Goal: Task Accomplishment & Management: Complete application form

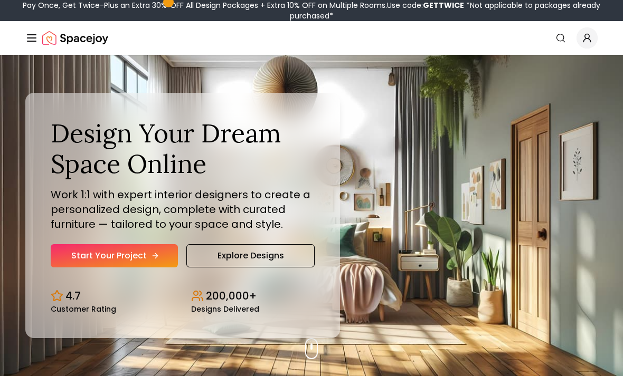
click at [133, 266] on link "Start Your Project" at bounding box center [114, 255] width 127 height 23
click at [124, 1] on div "Pay Once, Get Twice-Plus an Extra 30% OFF All Design Packages + Extra 10% OFF o…" at bounding box center [311, 10] width 615 height 21
click at [149, 268] on link "Start Your Project" at bounding box center [114, 255] width 127 height 23
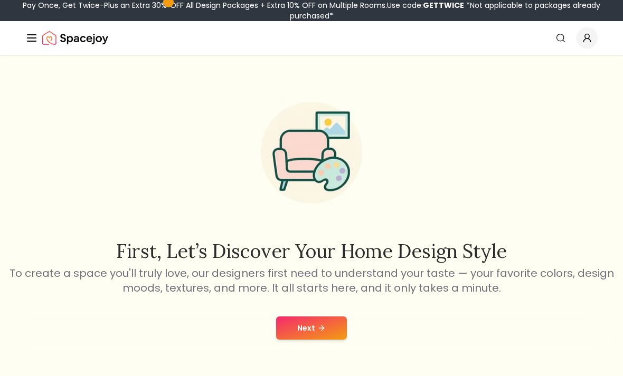
click at [313, 336] on button "Next" at bounding box center [311, 328] width 71 height 23
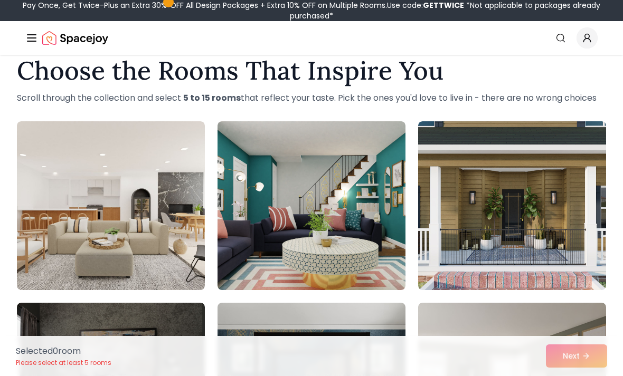
scroll to position [25, 0]
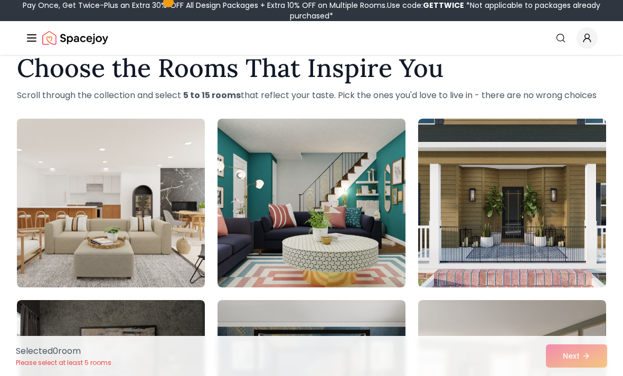
click at [142, 226] on img at bounding box center [110, 203] width 197 height 177
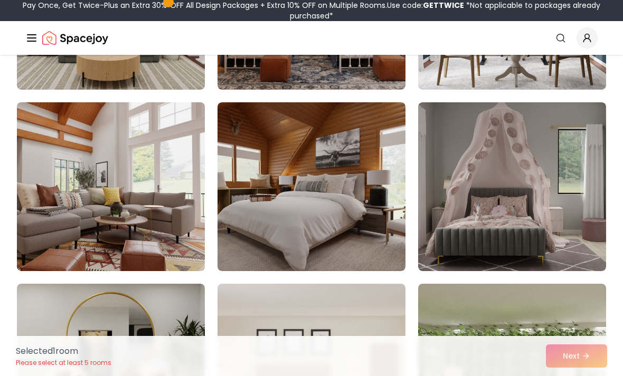
click at [135, 190] on img at bounding box center [110, 186] width 197 height 177
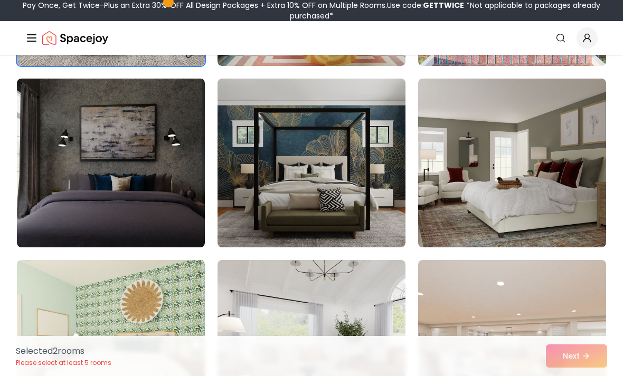
scroll to position [0, 0]
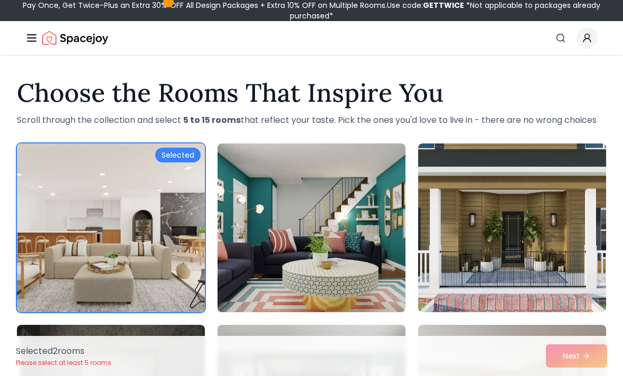
click at [163, 220] on img at bounding box center [110, 227] width 197 height 177
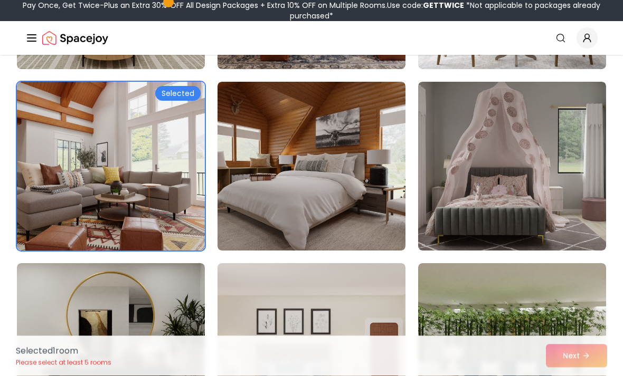
scroll to position [788, 0]
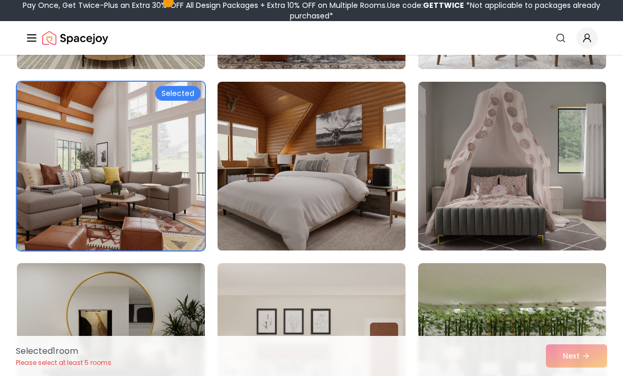
click at [352, 212] on img at bounding box center [311, 166] width 197 height 177
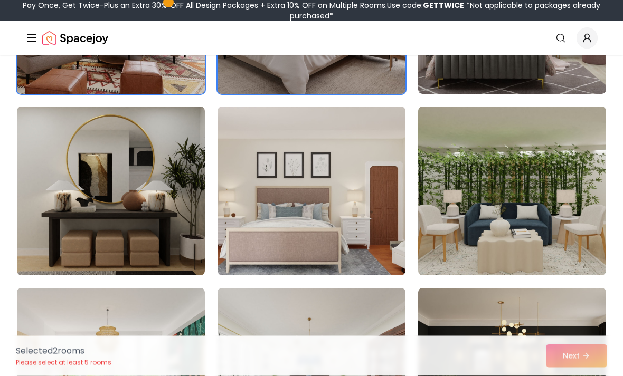
scroll to position [945, 0]
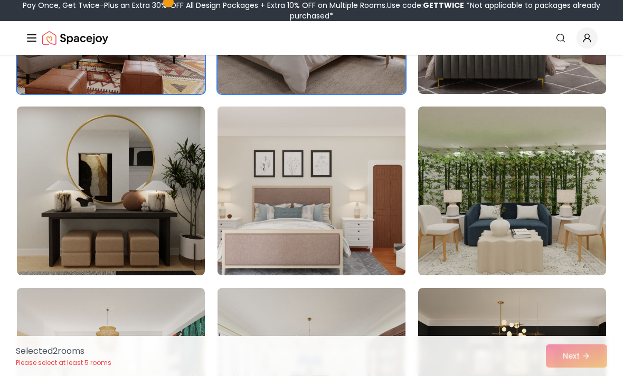
click at [380, 223] on img at bounding box center [311, 190] width 197 height 177
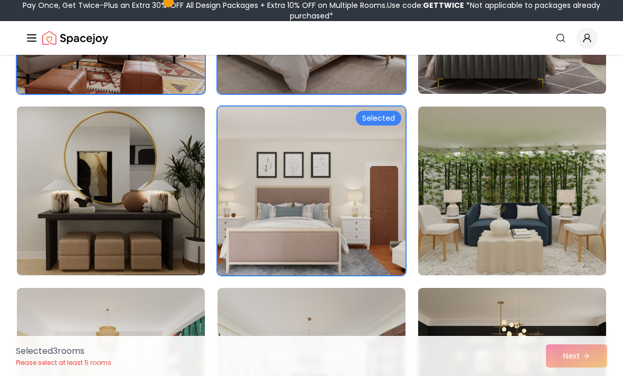
click at [177, 219] on img at bounding box center [110, 190] width 197 height 177
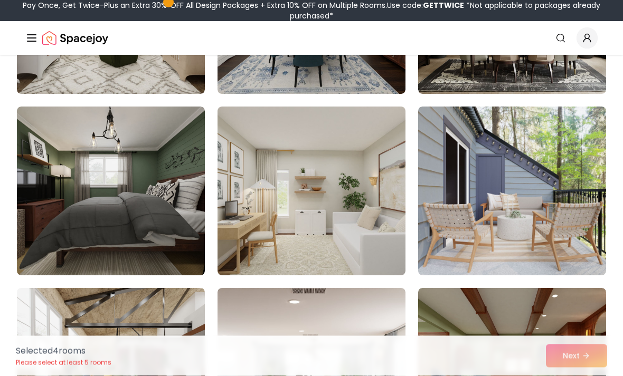
scroll to position [1308, 0]
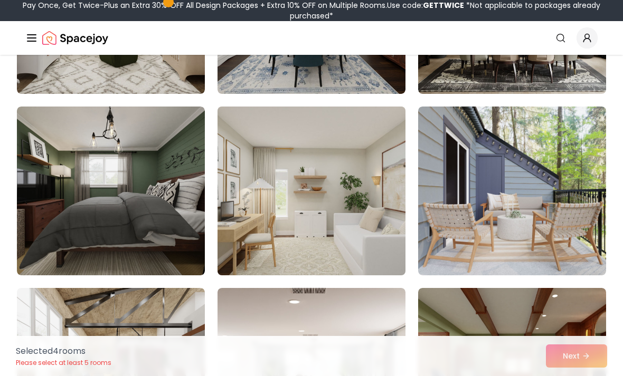
click at [350, 255] on img at bounding box center [311, 190] width 197 height 177
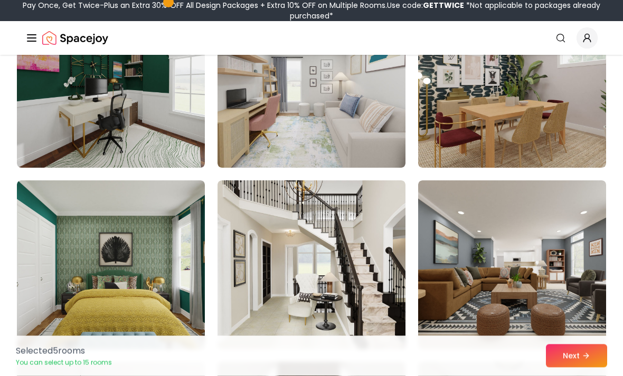
scroll to position [2144, 0]
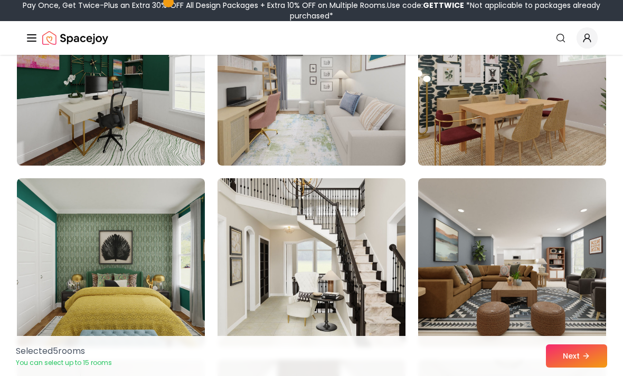
click at [357, 324] on img at bounding box center [311, 262] width 197 height 177
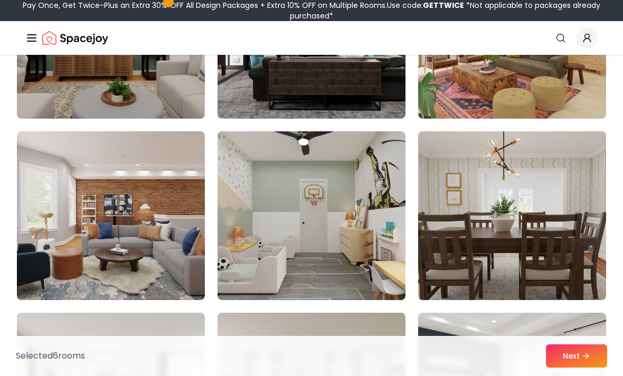
scroll to position [2759, 0]
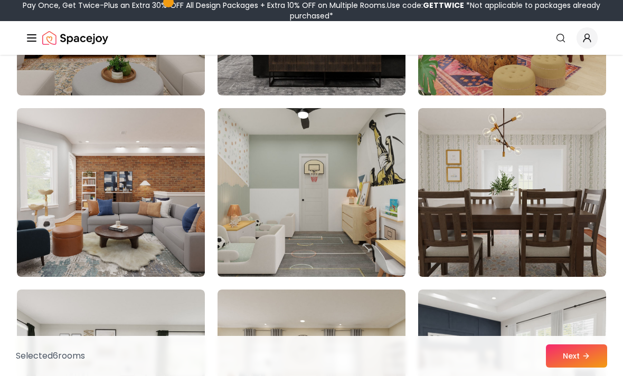
click at [356, 239] on img at bounding box center [311, 192] width 197 height 177
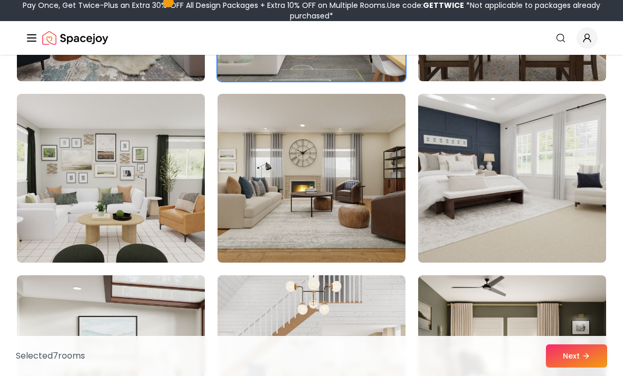
click at [567, 229] on img at bounding box center [511, 178] width 197 height 177
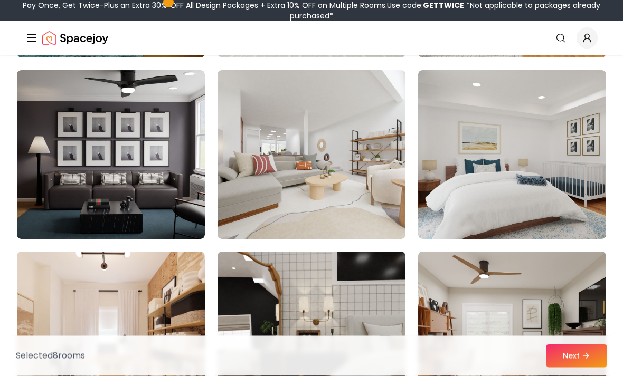
scroll to position [3705, 0]
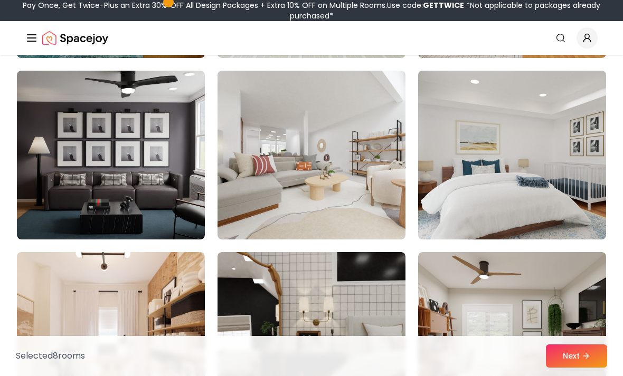
click at [566, 223] on img at bounding box center [511, 155] width 197 height 177
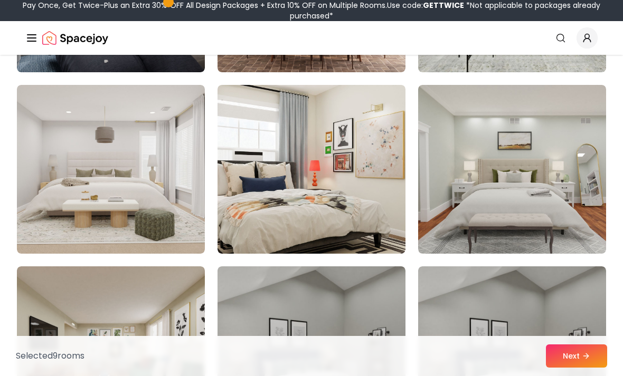
scroll to position [5143, 0]
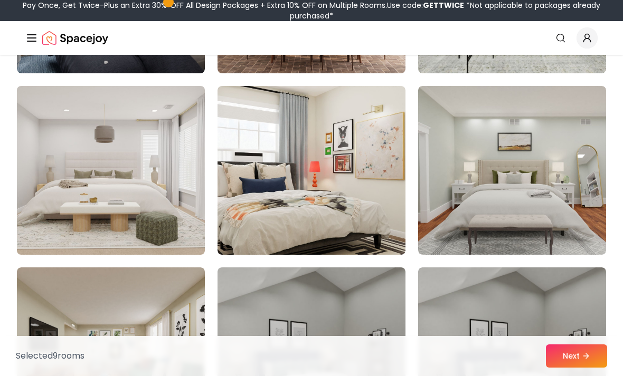
click at [199, 218] on img at bounding box center [110, 170] width 197 height 177
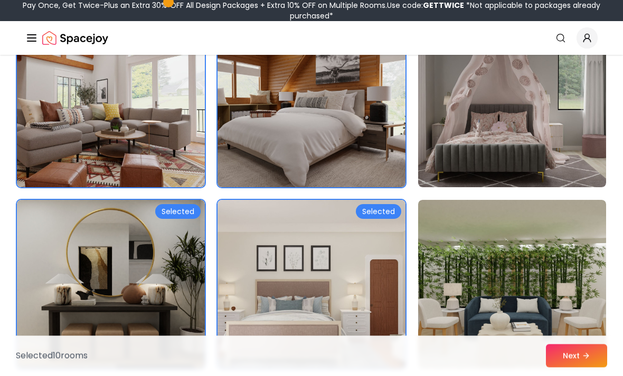
scroll to position [0, 0]
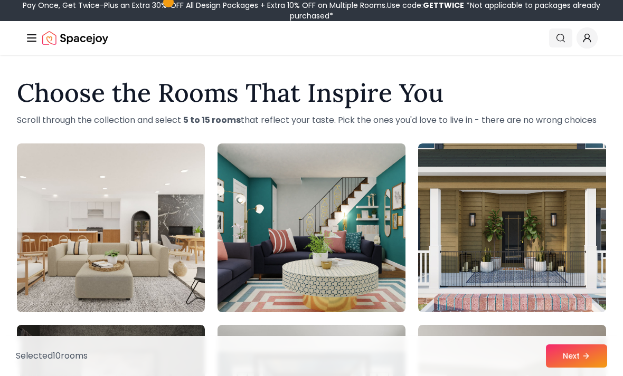
click at [564, 40] on icon "Global" at bounding box center [560, 38] width 11 height 11
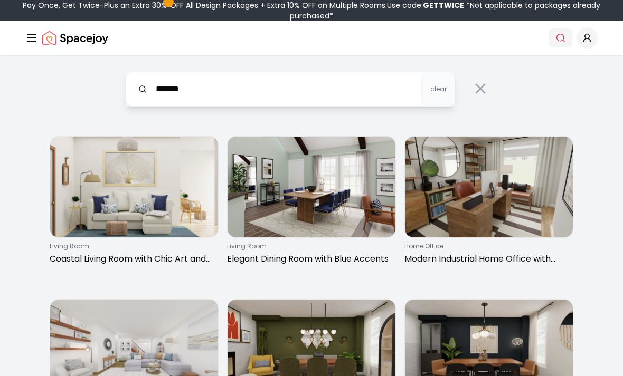
type input "*******"
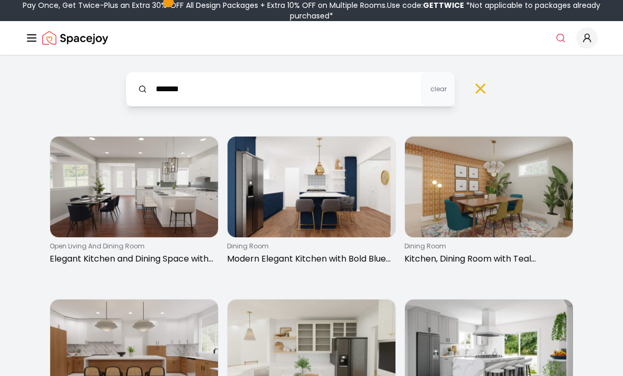
click at [477, 87] on icon at bounding box center [480, 88] width 17 height 17
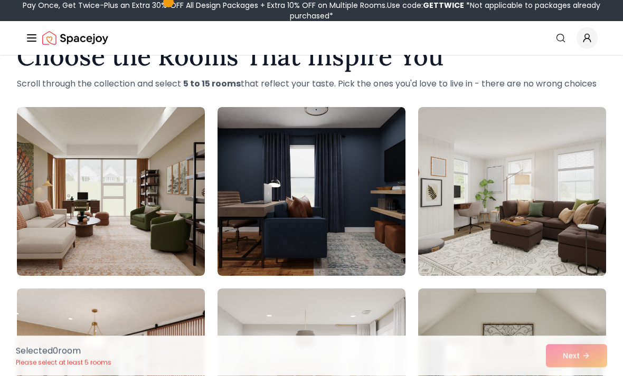
scroll to position [27, 0]
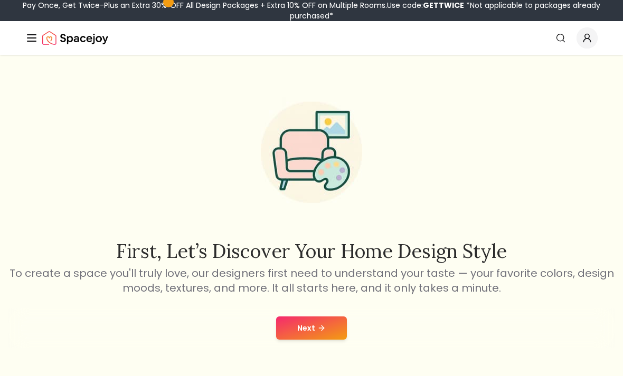
click at [325, 327] on button "Next" at bounding box center [311, 328] width 71 height 23
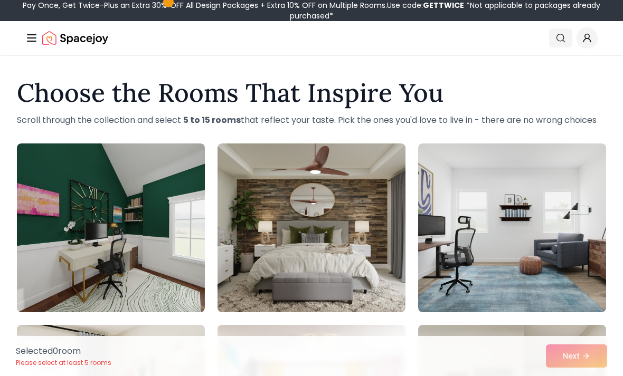
click at [551, 45] on link "Search" at bounding box center [560, 38] width 23 height 19
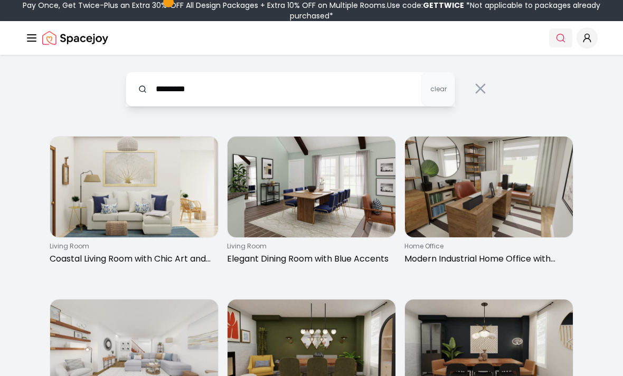
type input "*********"
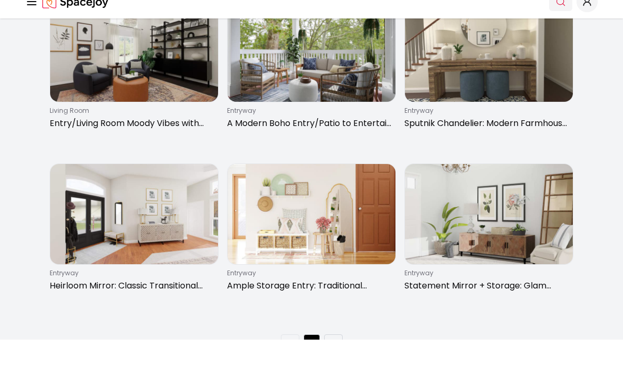
scroll to position [263, 0]
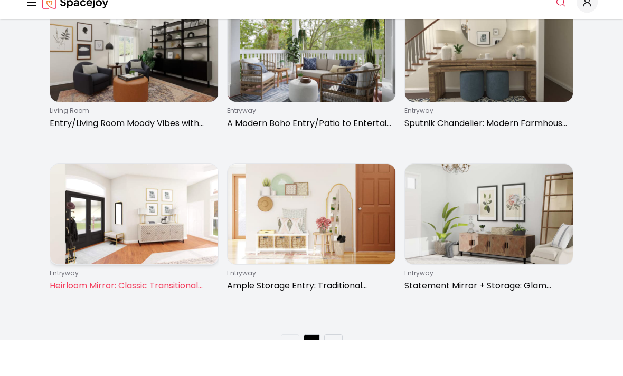
click at [156, 207] on img at bounding box center [134, 250] width 168 height 101
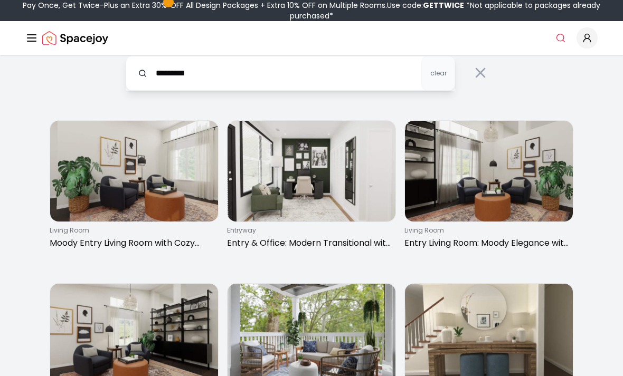
scroll to position [0, 0]
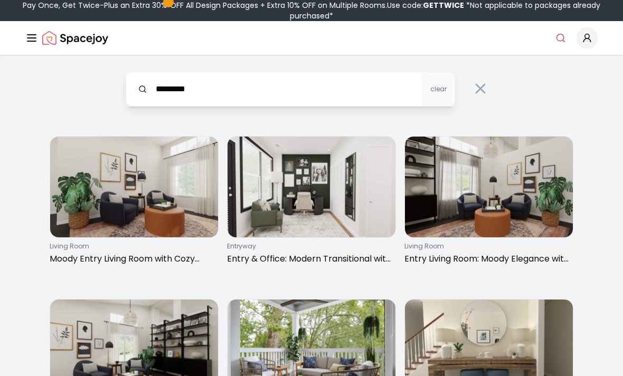
click at [436, 91] on span "clear" at bounding box center [438, 89] width 16 height 8
click at [492, 84] on button at bounding box center [481, 89] width 34 height 34
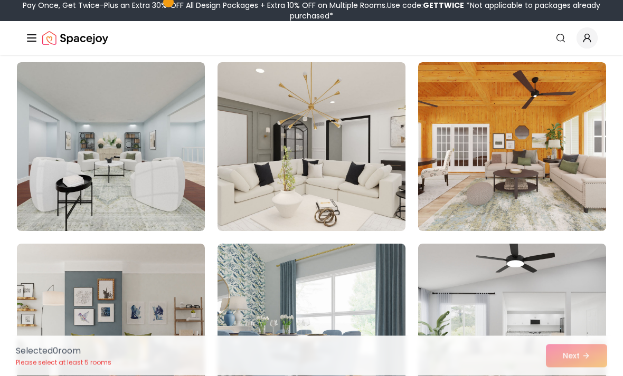
scroll to position [84, 0]
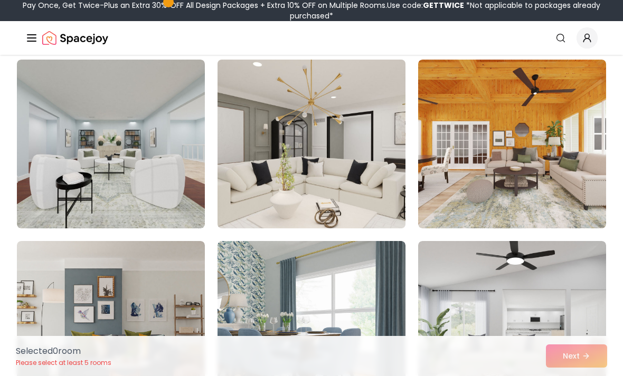
click at [371, 125] on img at bounding box center [311, 143] width 197 height 177
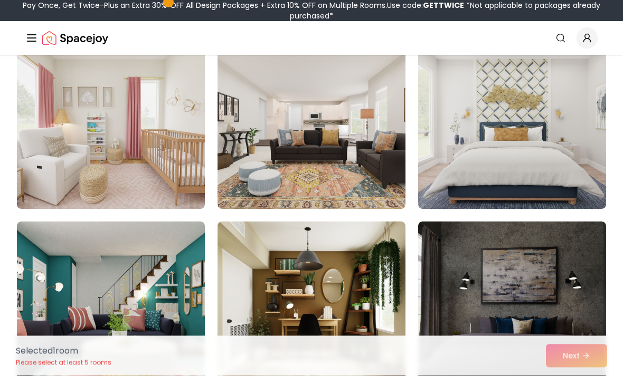
scroll to position [648, 0]
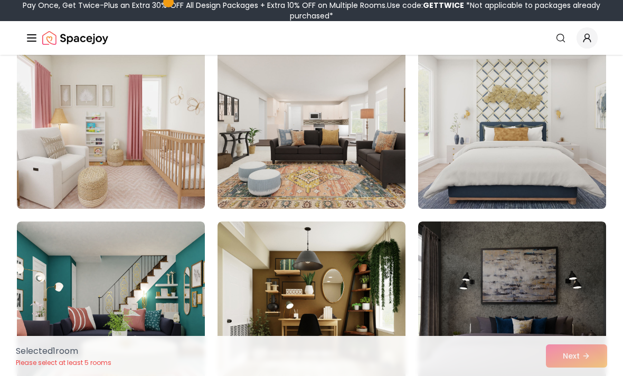
click at [130, 158] on img at bounding box center [110, 124] width 197 height 177
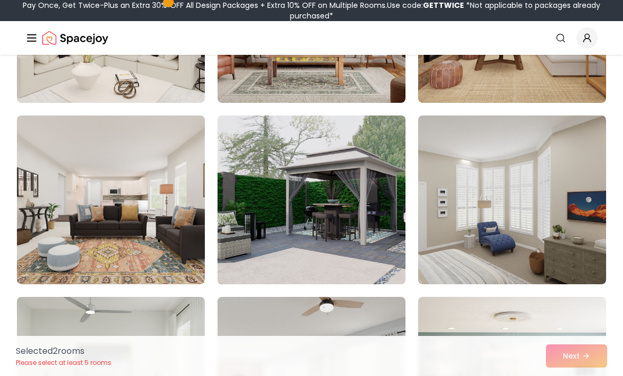
click at [371, 209] on img at bounding box center [311, 199] width 197 height 177
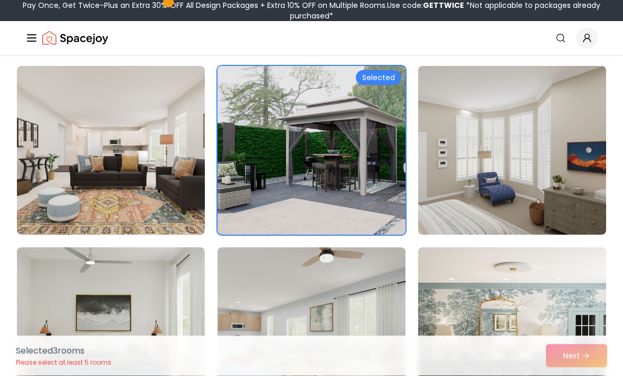
scroll to position [1349, 0]
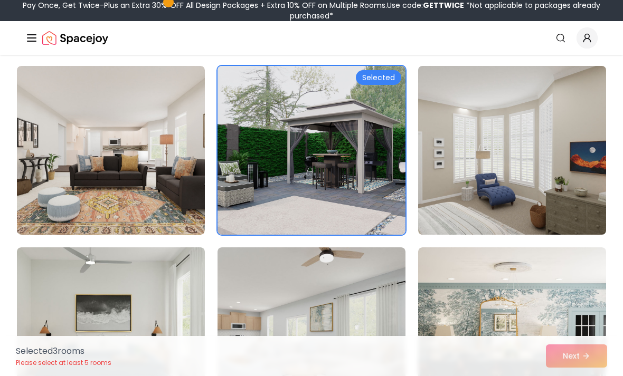
click at [518, 180] on img at bounding box center [511, 150] width 197 height 177
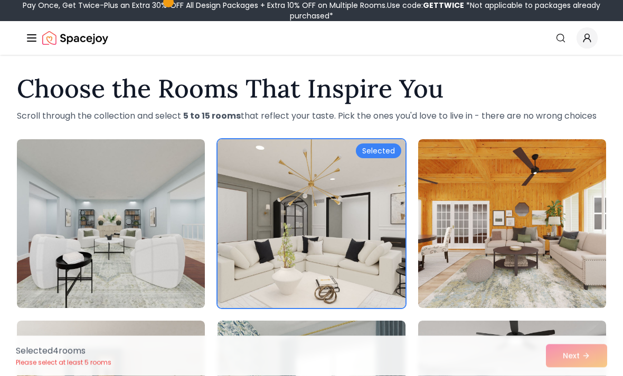
scroll to position [0, 0]
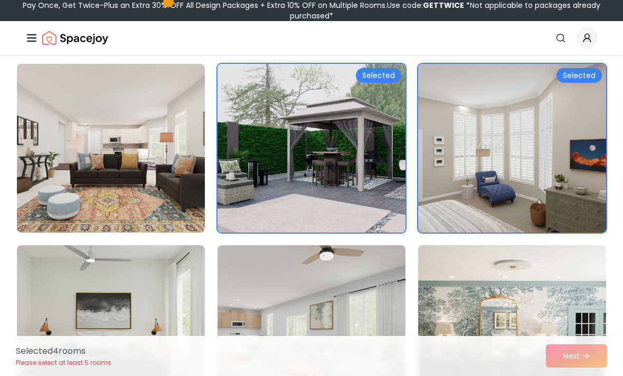
click at [509, 175] on img at bounding box center [511, 148] width 197 height 177
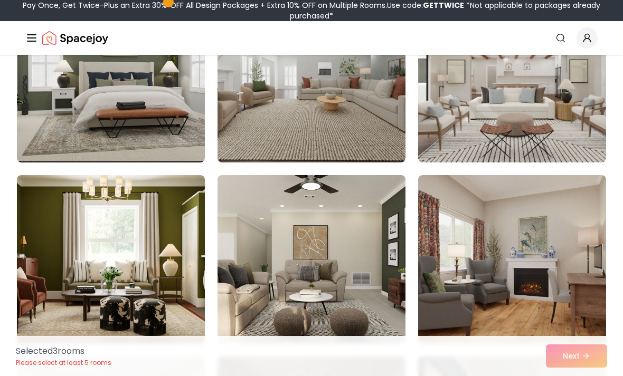
scroll to position [1780, 0]
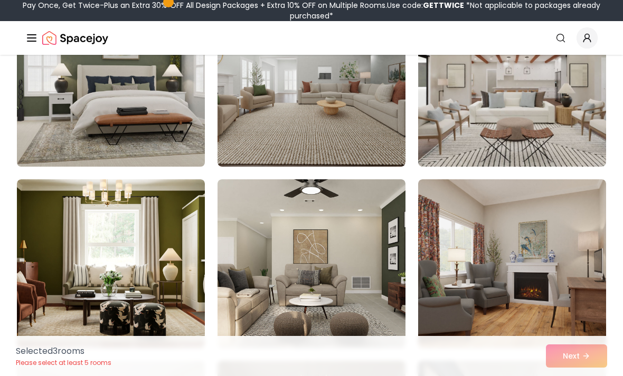
click at [127, 126] on img at bounding box center [110, 82] width 197 height 177
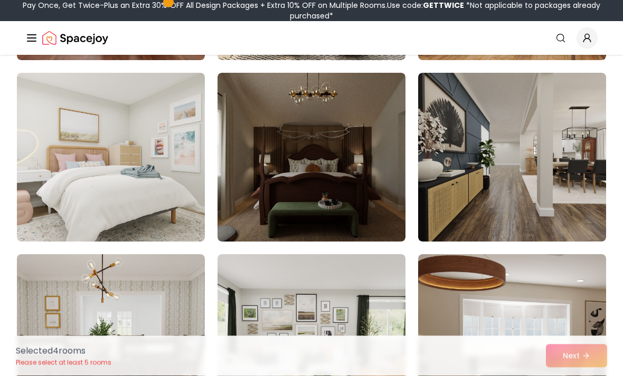
scroll to position [2068, 0]
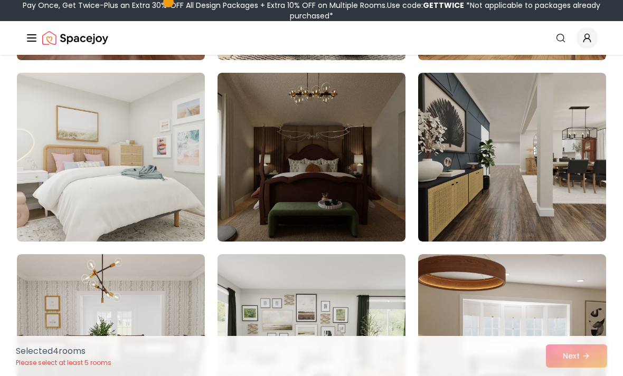
click at [155, 161] on img at bounding box center [110, 157] width 197 height 177
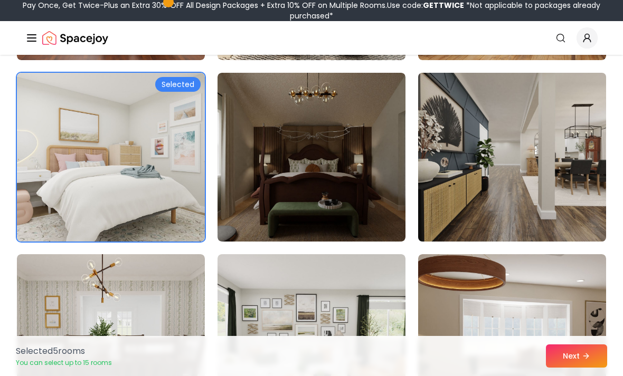
click at [563, 208] on img at bounding box center [511, 157] width 197 height 177
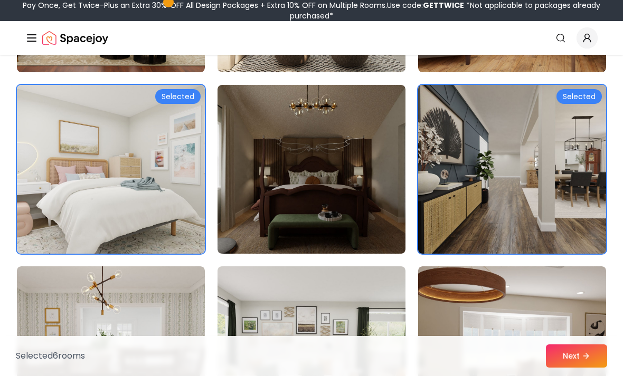
click at [563, 219] on img at bounding box center [511, 169] width 197 height 177
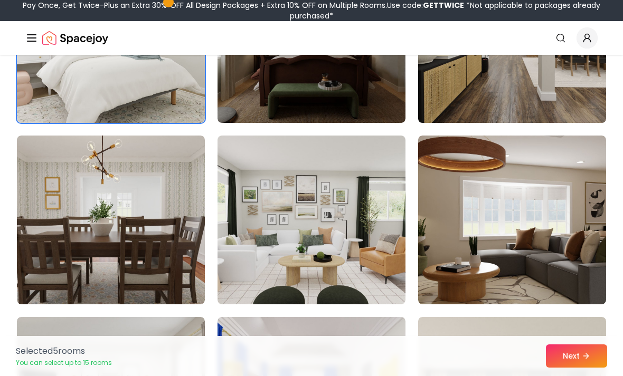
scroll to position [2193, 0]
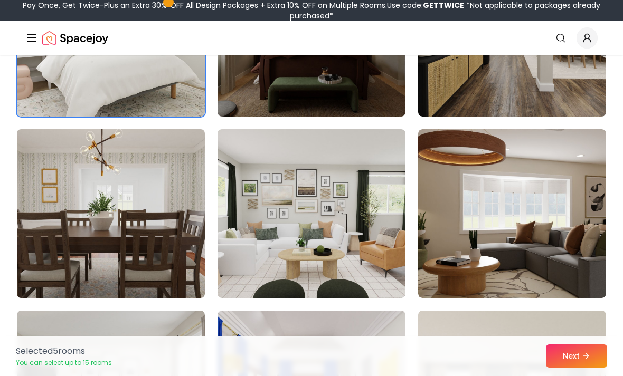
click at [163, 283] on img at bounding box center [110, 213] width 197 height 177
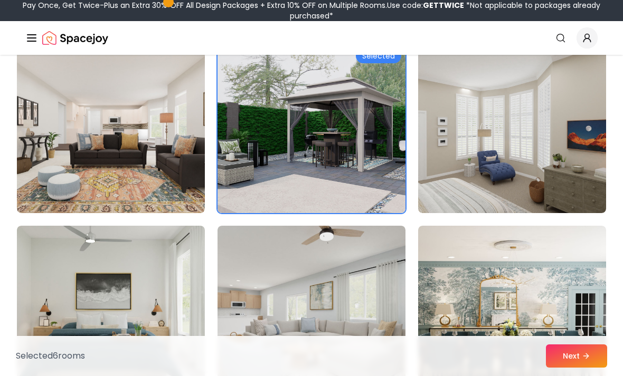
scroll to position [1369, 0]
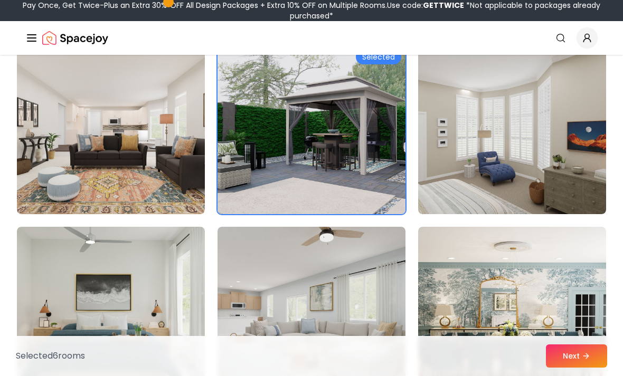
click at [351, 193] on img at bounding box center [311, 129] width 197 height 177
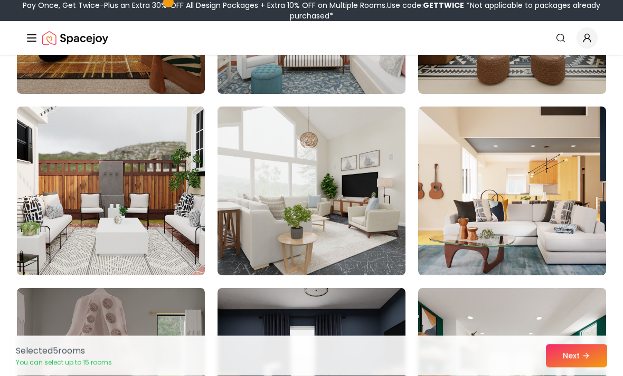
scroll to position [2761, 0]
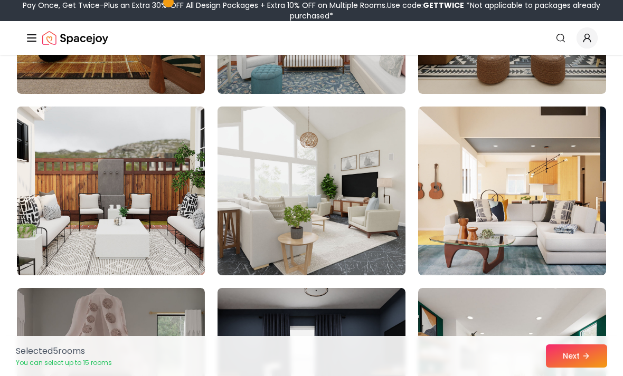
click at [153, 238] on img at bounding box center [110, 190] width 197 height 177
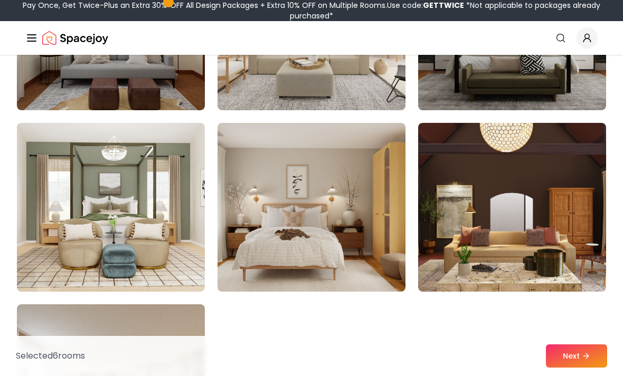
scroll to position [5819, 0]
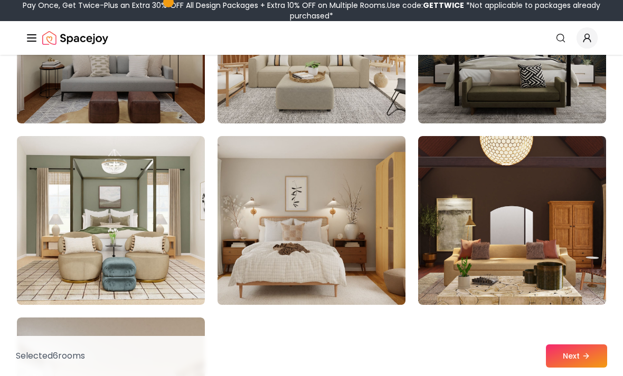
click at [342, 241] on img at bounding box center [311, 220] width 197 height 177
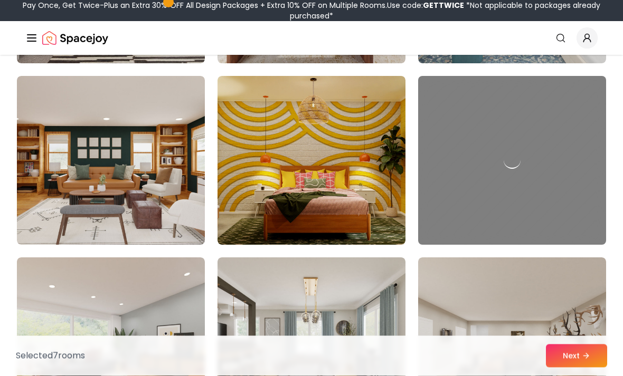
scroll to position [5331, 0]
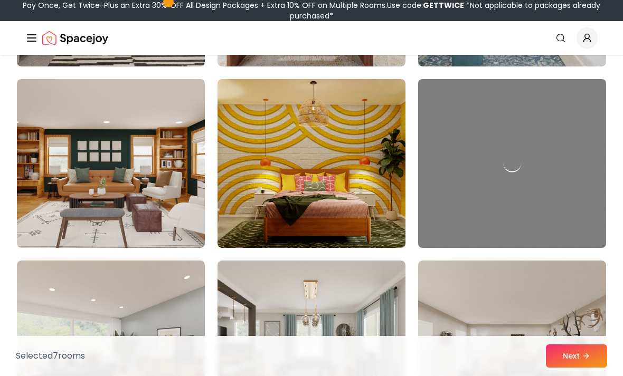
click at [543, 201] on div at bounding box center [511, 163] width 197 height 177
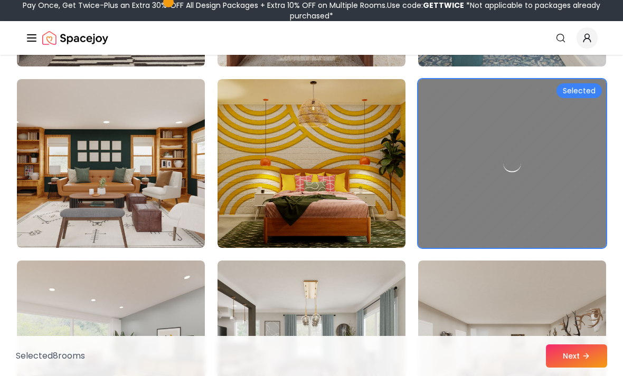
click at [553, 196] on div at bounding box center [511, 163] width 197 height 177
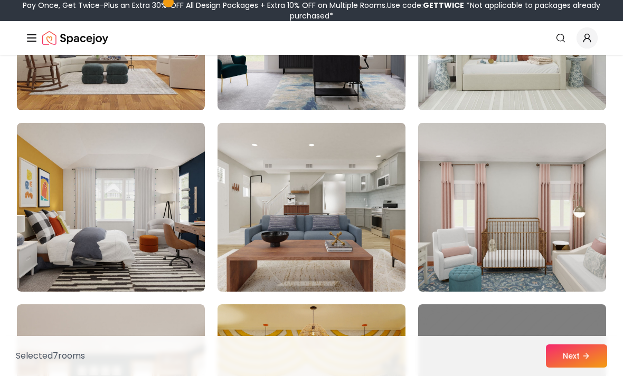
click at [533, 225] on img at bounding box center [511, 207] width 197 height 177
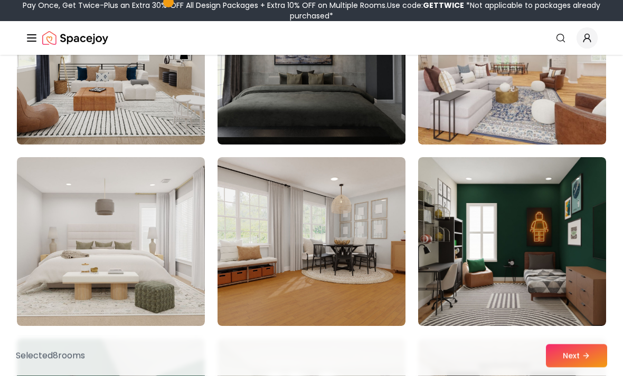
scroll to position [3255, 0]
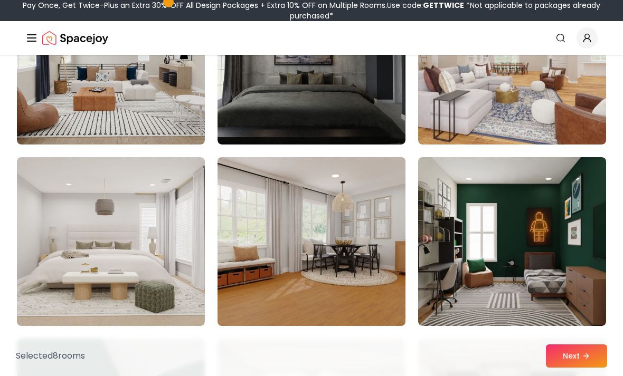
click at [380, 235] on img at bounding box center [311, 241] width 197 height 177
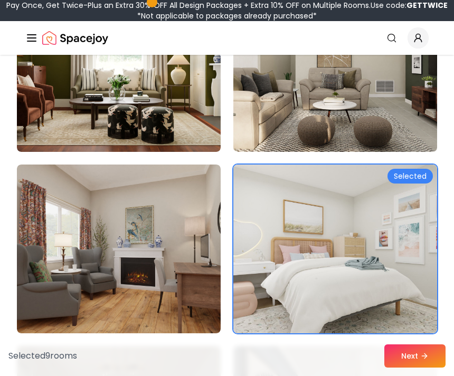
scroll to position [2930, 0]
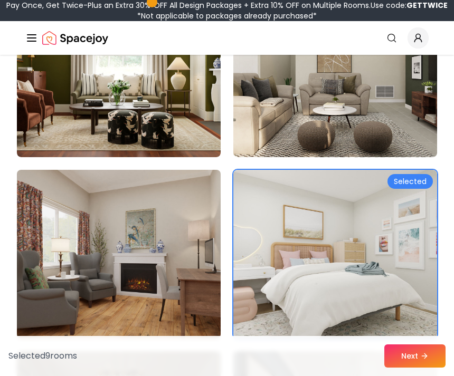
click at [197, 270] on img at bounding box center [119, 254] width 214 height 177
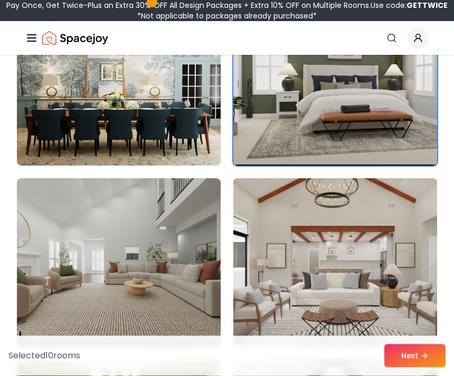
click at [346, 247] on img at bounding box center [335, 263] width 214 height 177
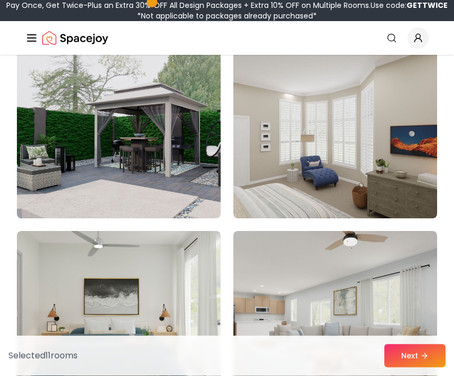
scroll to position [2141, 0]
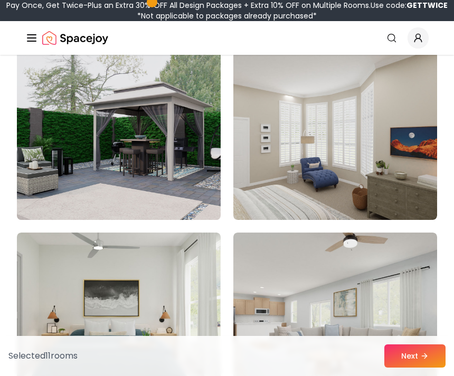
click at [167, 178] on img at bounding box center [119, 135] width 214 height 177
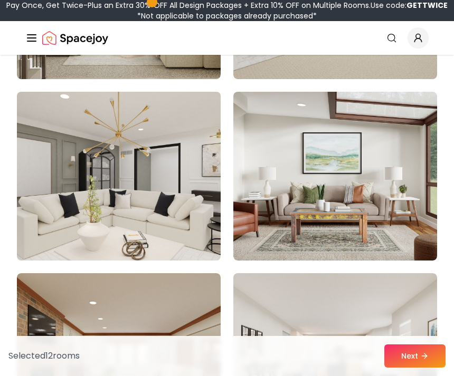
click at [149, 193] on img at bounding box center [119, 176] width 214 height 177
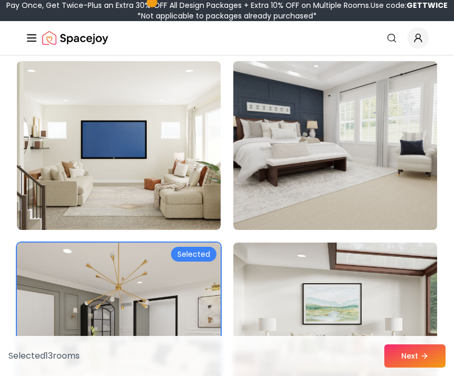
click at [382, 194] on img at bounding box center [335, 145] width 214 height 177
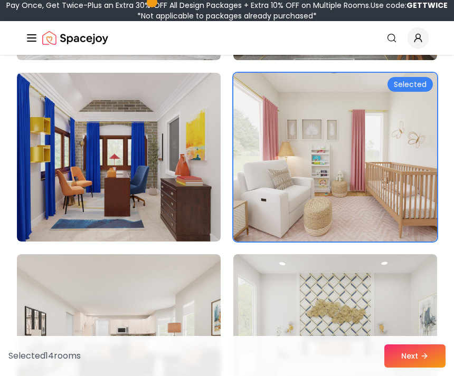
scroll to position [844, 0]
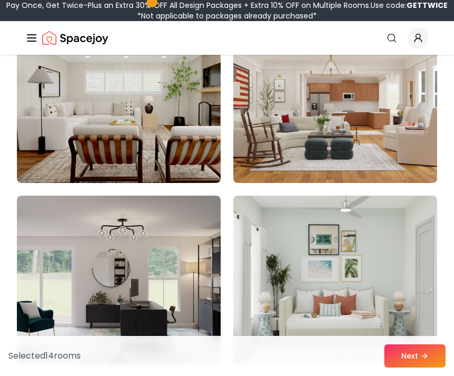
click at [392, 159] on img at bounding box center [335, 98] width 214 height 177
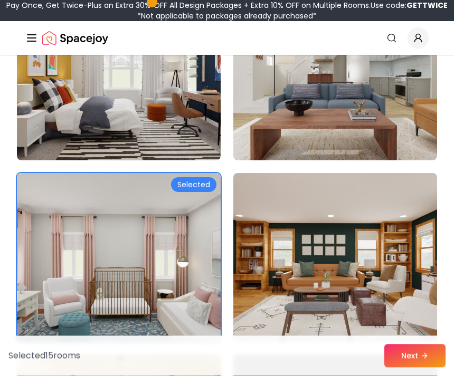
scroll to position [7830, 0]
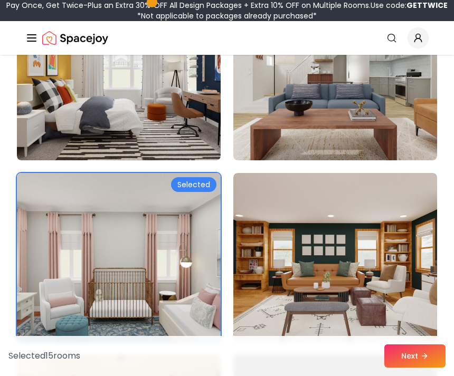
click at [192, 275] on img at bounding box center [119, 257] width 214 height 177
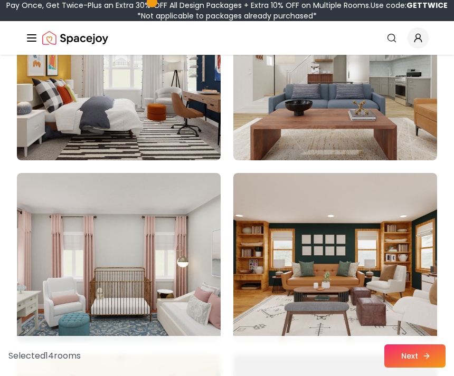
click at [423, 361] on icon at bounding box center [426, 356] width 8 height 8
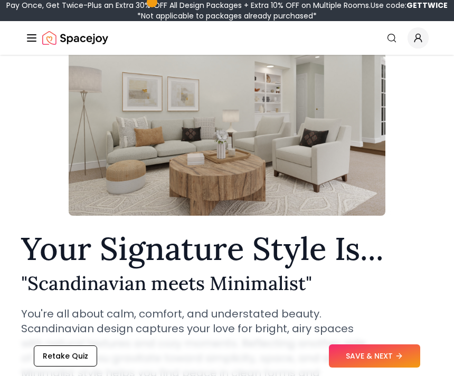
scroll to position [99, 0]
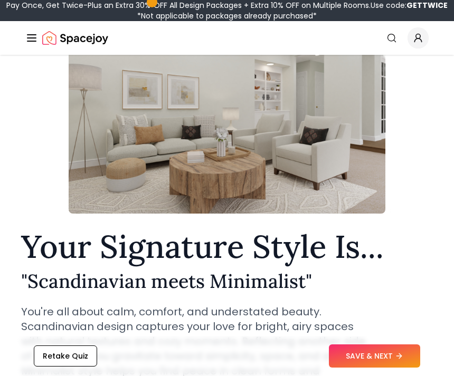
click at [369, 368] on button "SAVE & NEXT" at bounding box center [374, 356] width 91 height 23
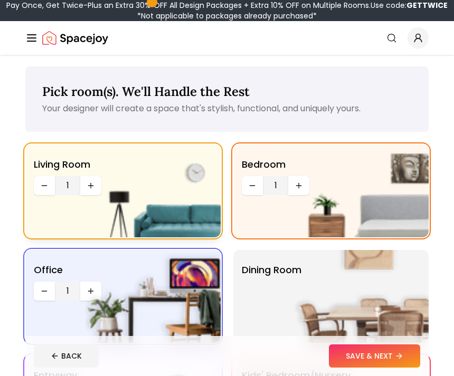
click at [101, 193] on img at bounding box center [153, 191] width 135 height 93
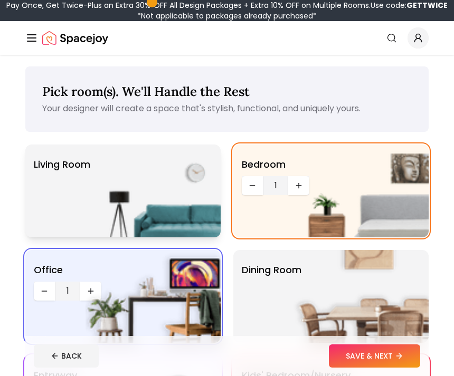
click at [101, 193] on img at bounding box center [153, 191] width 135 height 93
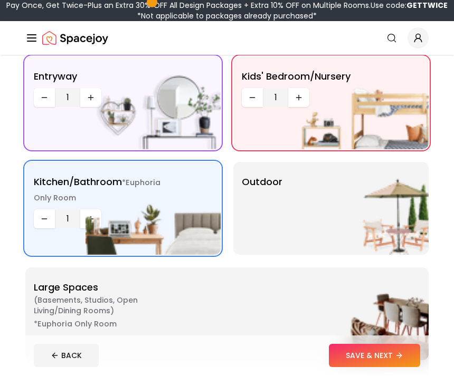
scroll to position [295, 0]
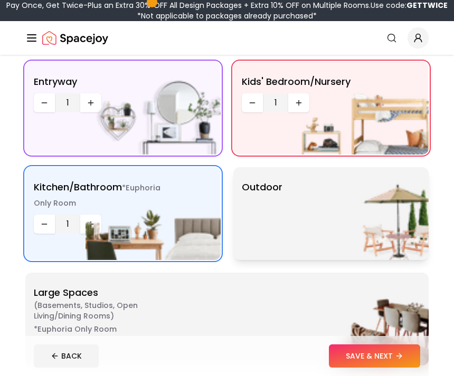
click at [370, 232] on img at bounding box center [361, 213] width 135 height 93
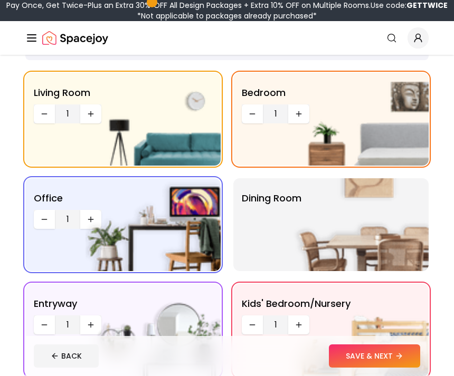
scroll to position [0, 0]
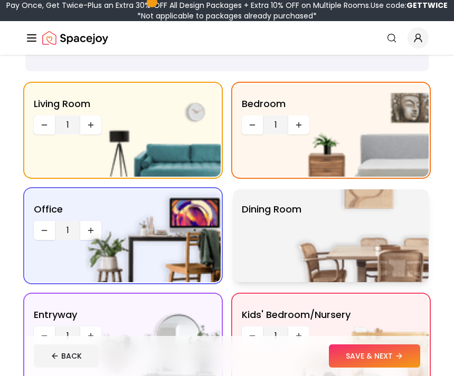
click at [398, 235] on img at bounding box center [361, 236] width 135 height 93
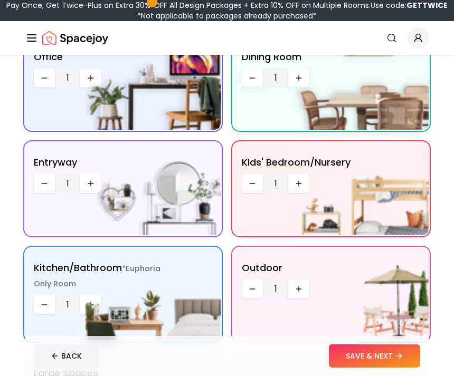
scroll to position [215, 0]
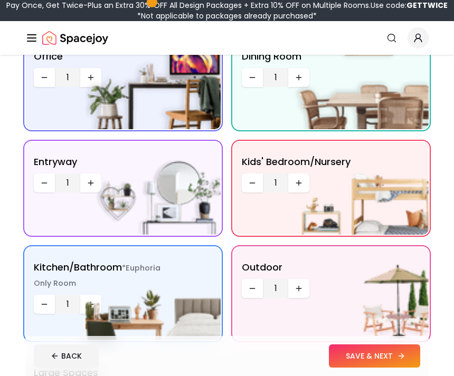
click at [392, 368] on button "SAVE & NEXT" at bounding box center [374, 356] width 91 height 23
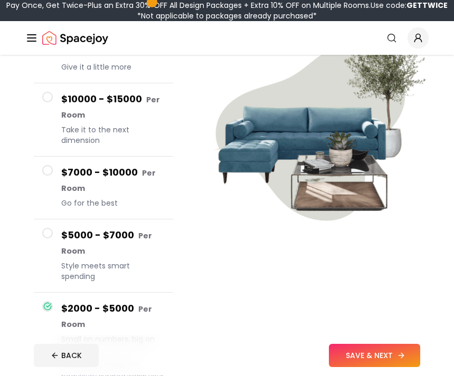
click at [400, 356] on icon at bounding box center [401, 356] width 5 height 0
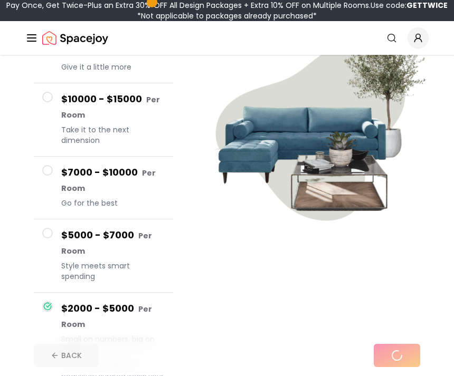
scroll to position [146, 0]
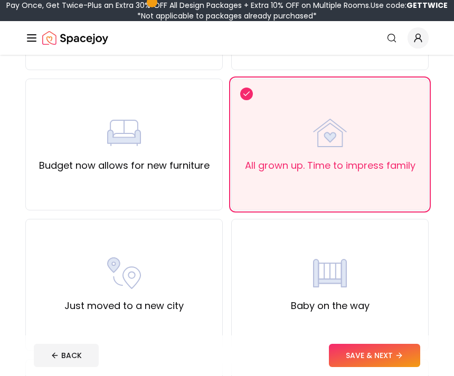
scroll to position [361, 0]
click at [380, 368] on button "SAVE & NEXT" at bounding box center [374, 356] width 91 height 23
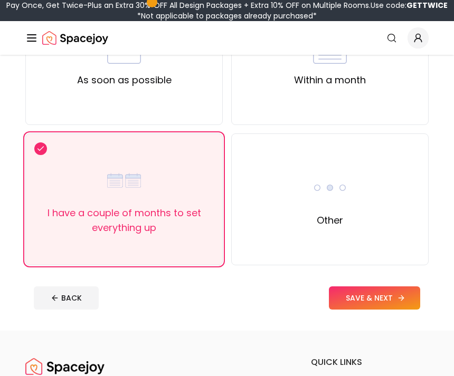
scroll to position [154, 0]
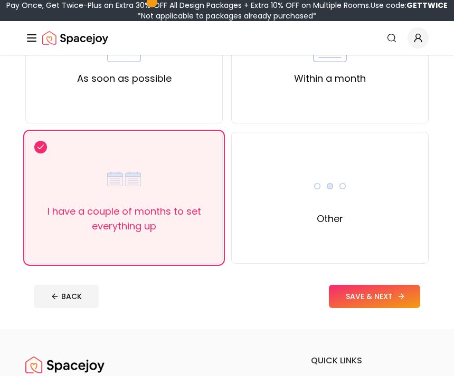
click at [396, 289] on button "SAVE & NEXT" at bounding box center [374, 297] width 91 height 23
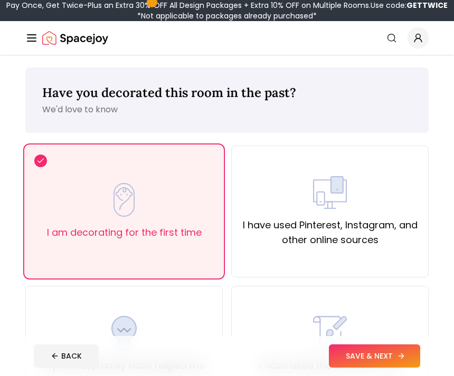
click at [391, 368] on button "SAVE & NEXT" at bounding box center [374, 356] width 91 height 23
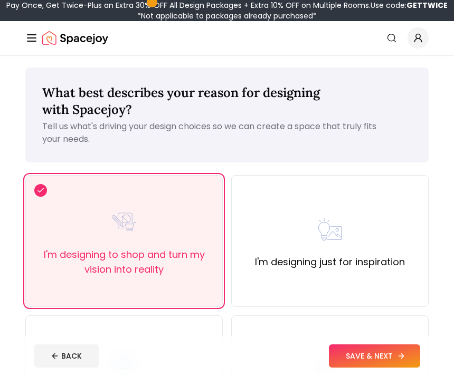
click at [378, 368] on button "SAVE & NEXT" at bounding box center [374, 356] width 91 height 23
